Goal: Find contact information: Find contact information

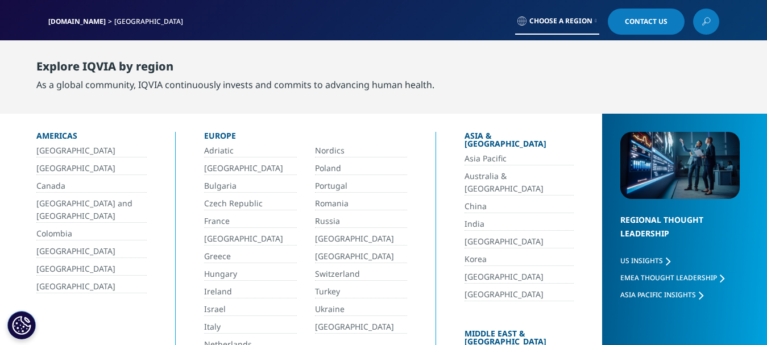
click at [68, 281] on link "[GEOGRAPHIC_DATA]" at bounding box center [91, 286] width 110 height 13
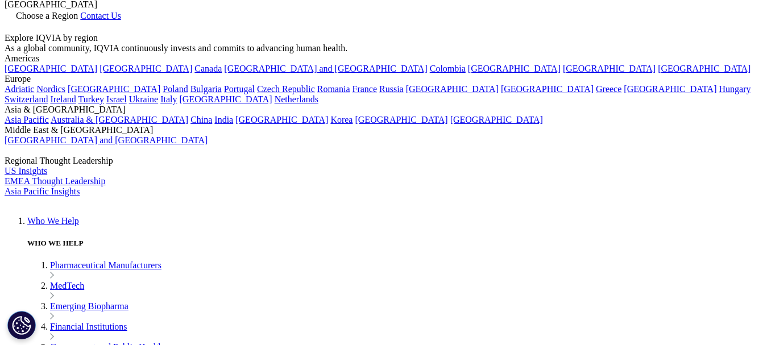
scroll to position [114, 0]
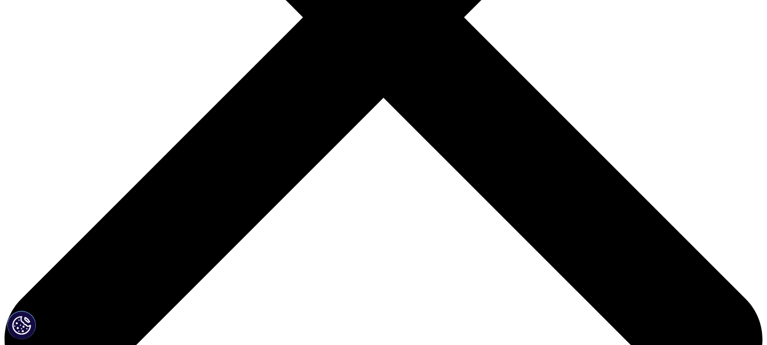
scroll to position [398, 0]
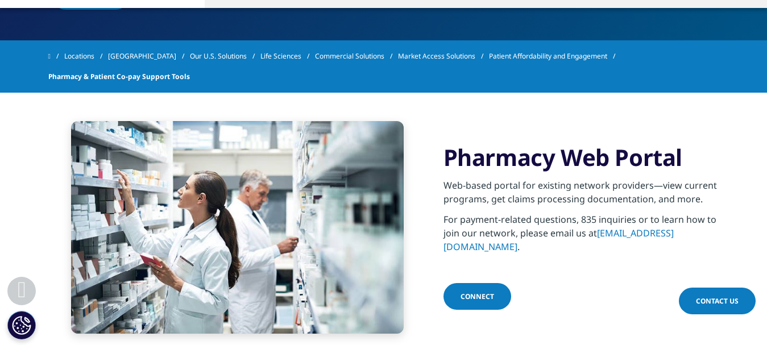
click at [478, 294] on link "Connect" at bounding box center [477, 296] width 68 height 27
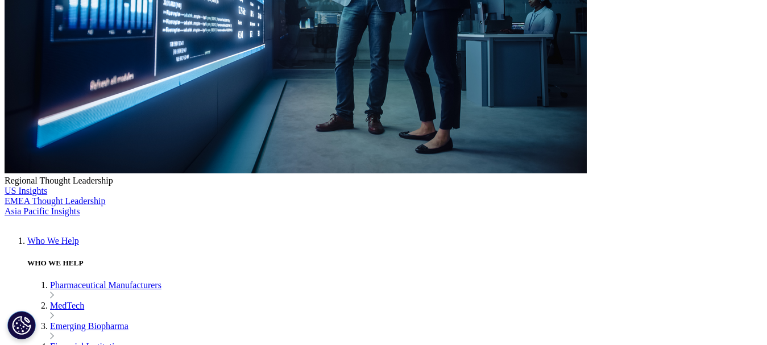
scroll to position [398, 0]
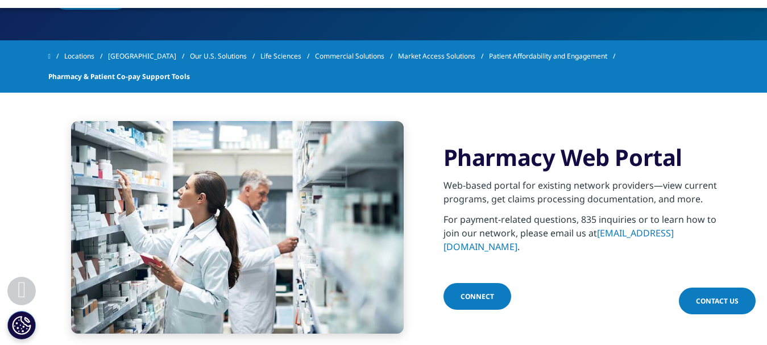
click at [638, 244] on link "PAASadmin@IQVIA.com" at bounding box center [558, 240] width 230 height 26
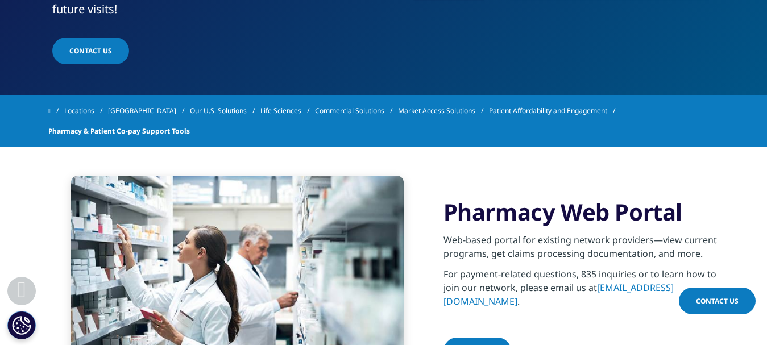
scroll to position [341, 0]
